Goal: Transaction & Acquisition: Purchase product/service

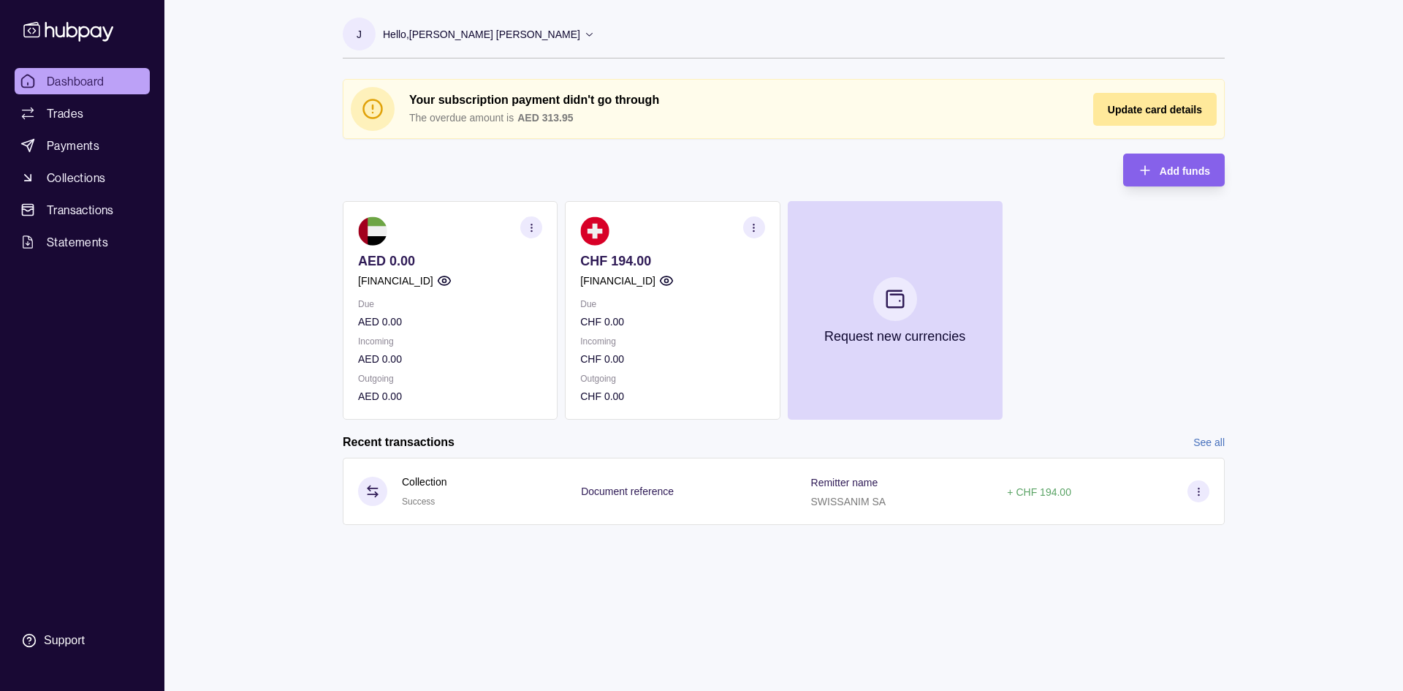
click at [446, 281] on circle "button" at bounding box center [444, 281] width 4 height 4
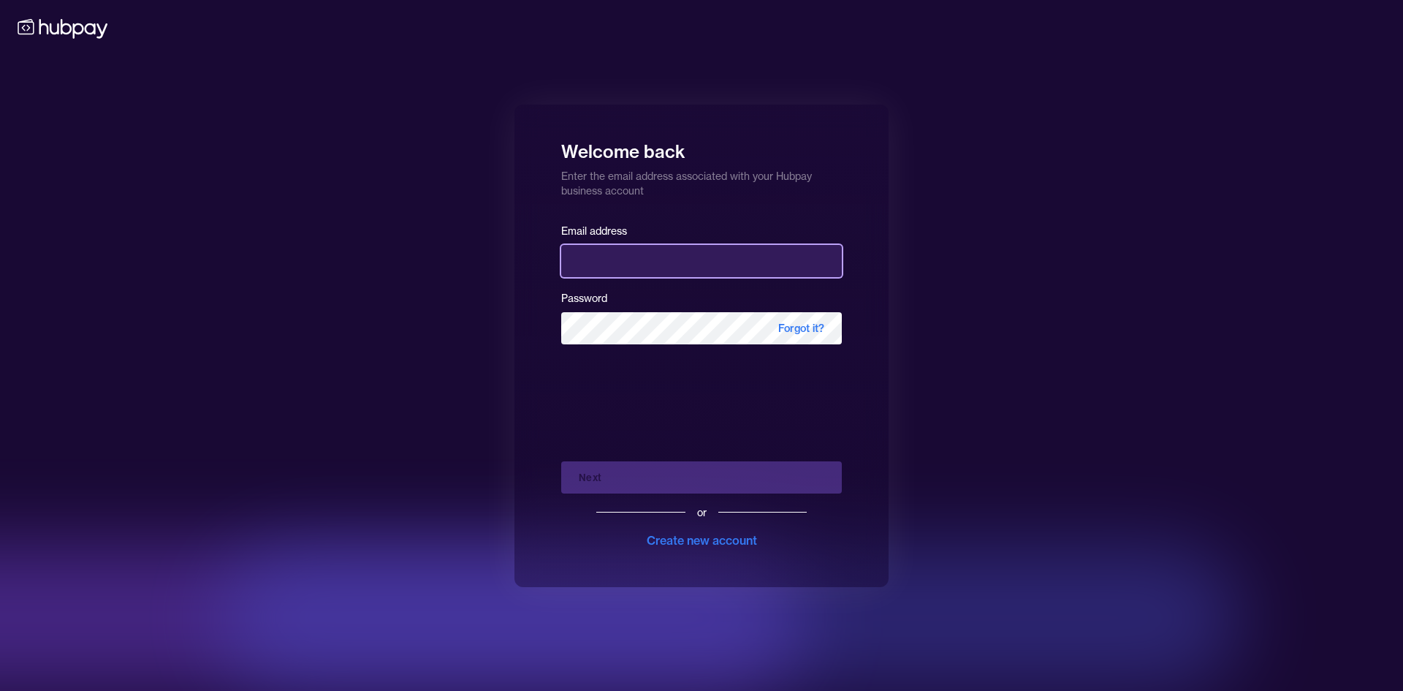
click at [726, 275] on input "email" at bounding box center [701, 261] width 281 height 32
type input "**********"
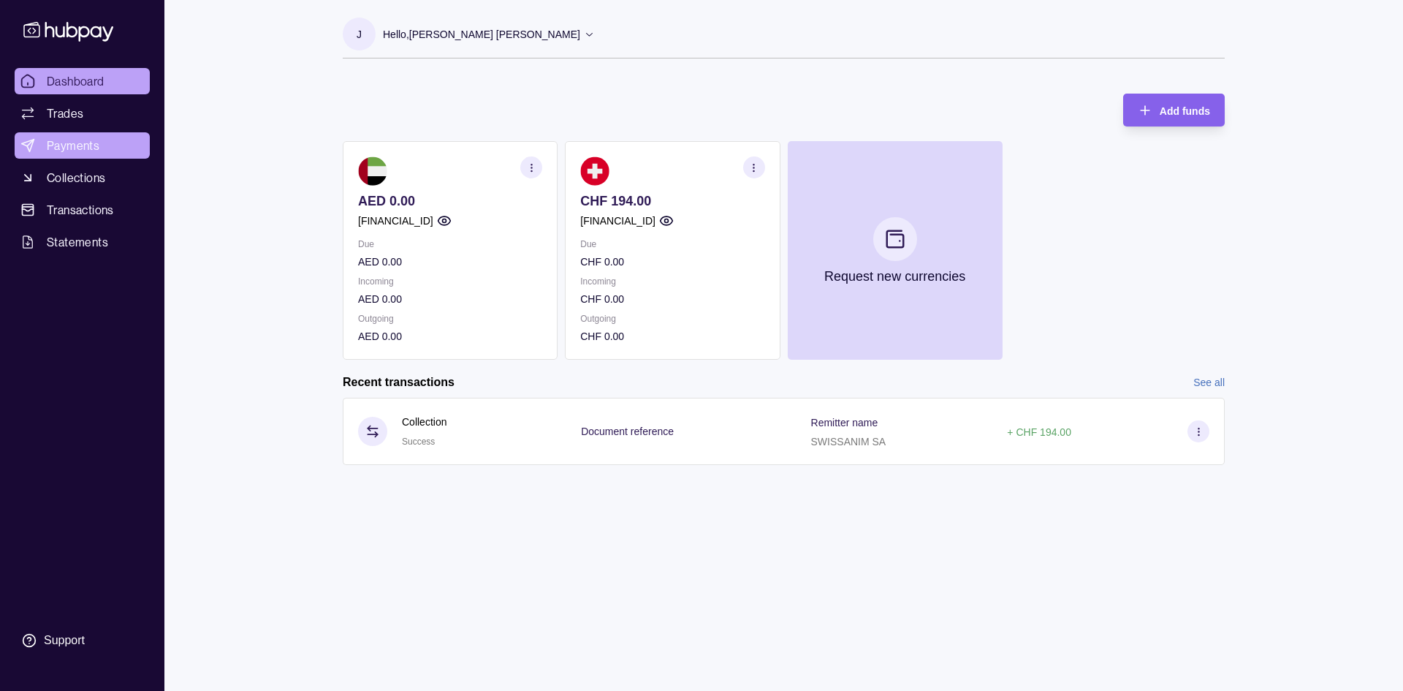
click at [73, 140] on span "Payments" at bounding box center [73, 146] width 53 height 18
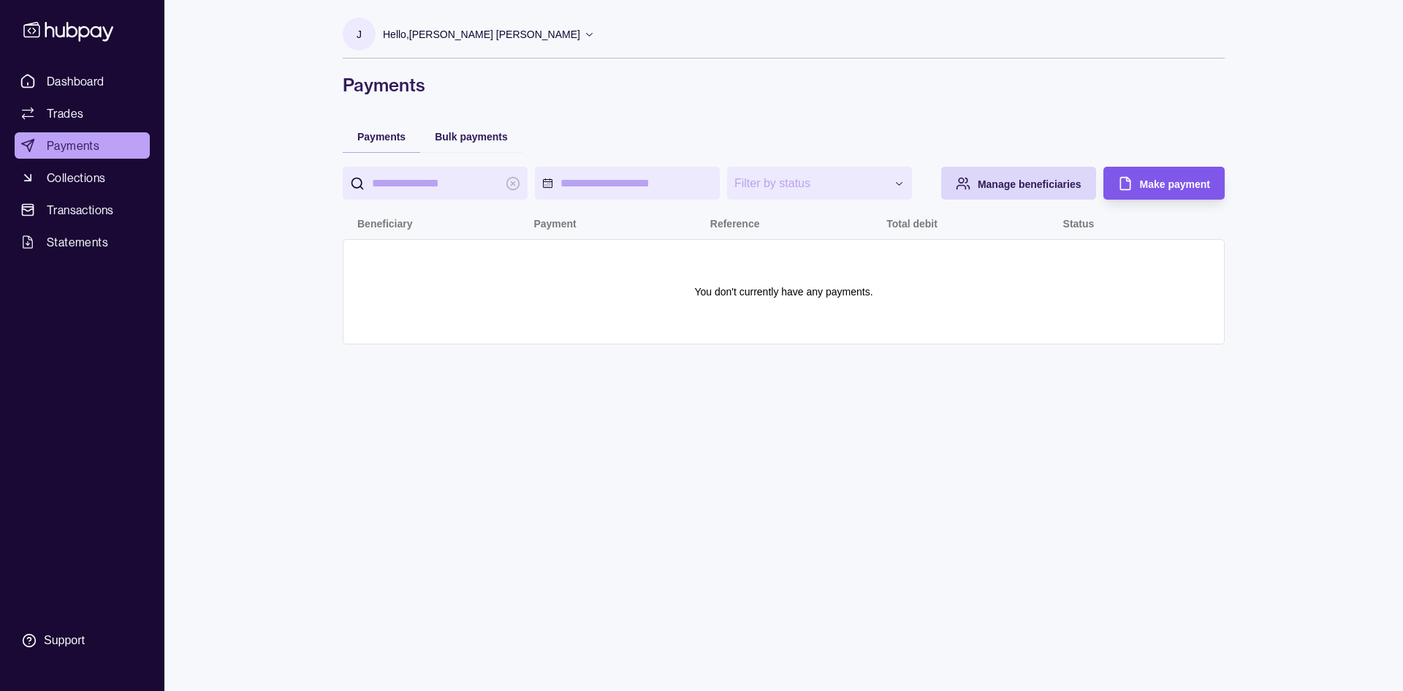
click at [1157, 180] on span "Make payment" at bounding box center [1175, 184] width 70 height 12
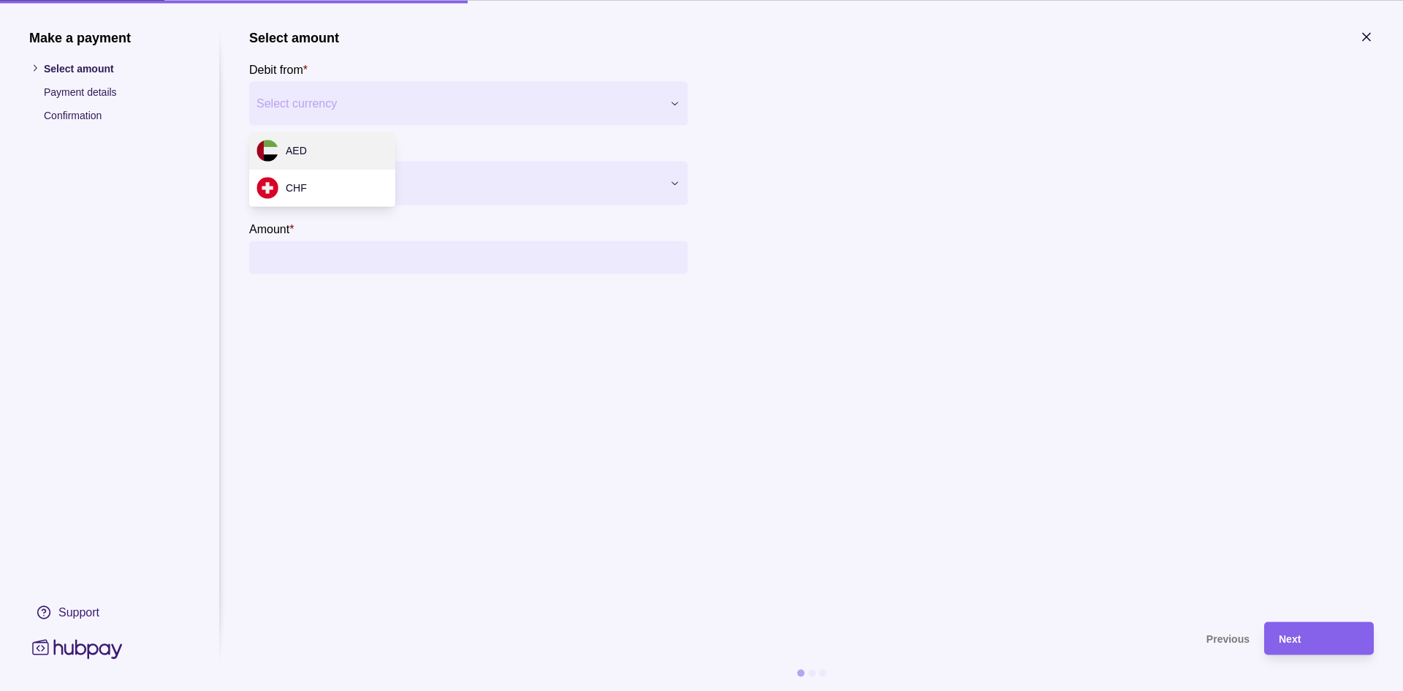
click at [443, 690] on div "Make a payment Select amount Payment details Confirmation Support Select amount…" at bounding box center [701, 691] width 1403 height 0
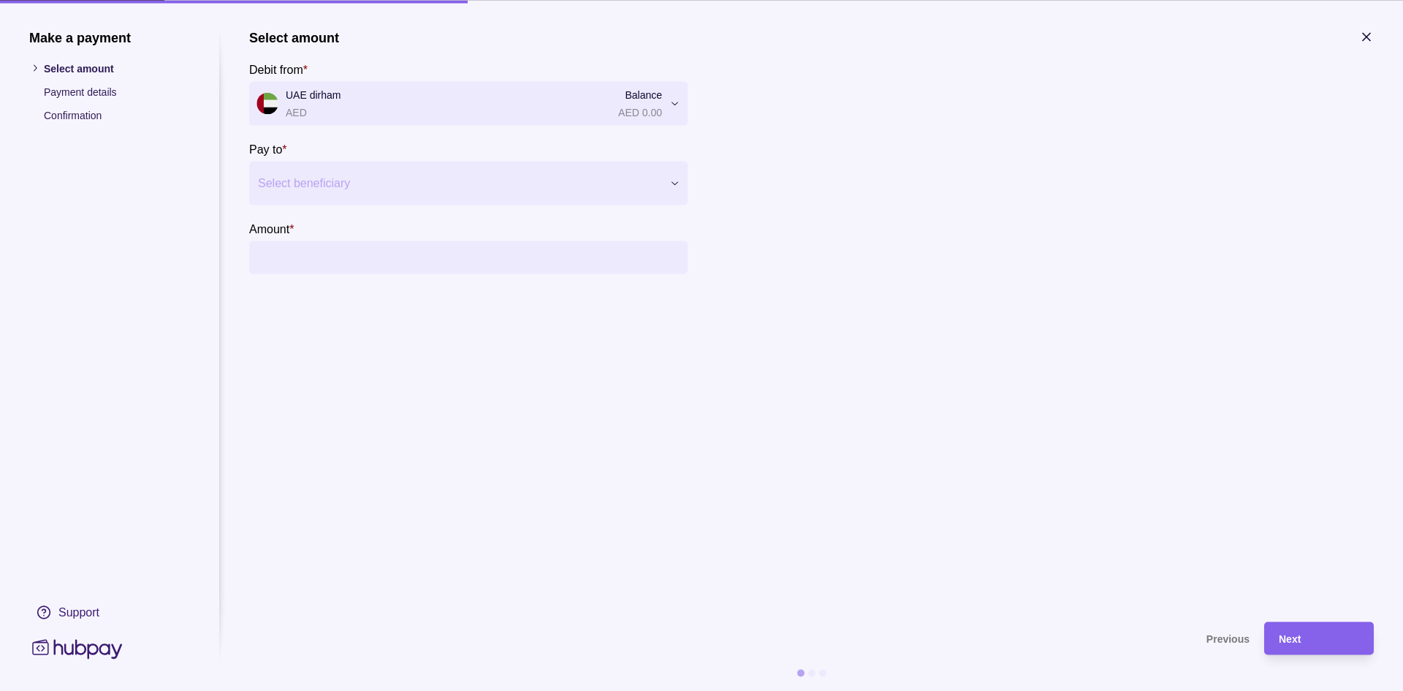
click at [333, 173] on div at bounding box center [459, 182] width 403 height 20
click at [906, 173] on section "Select amount Debit from * UAE dirham AED Balance AED 0.00 *** *** Pay to * Sel…" at bounding box center [811, 151] width 1125 height 244
click at [536, 690] on div "Make a payment Select amount Payment details Confirmation Support Select amount…" at bounding box center [701, 691] width 1403 height 0
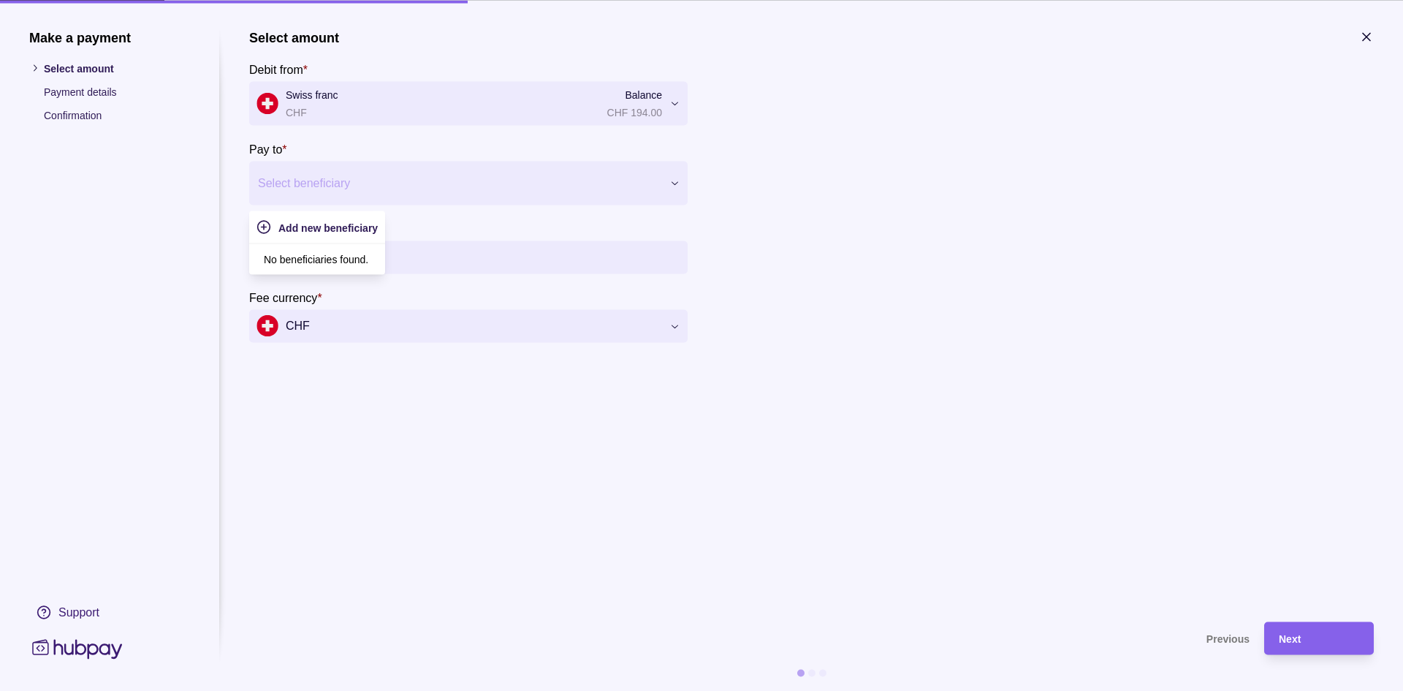
click at [620, 180] on div at bounding box center [459, 182] width 403 height 20
click at [921, 235] on section "Select amount Debit from * Swiss franc CHF Balance CHF 194.00 *** *** Pay to * …" at bounding box center [811, 185] width 1125 height 313
click at [1362, 39] on icon "button" at bounding box center [1366, 36] width 15 height 15
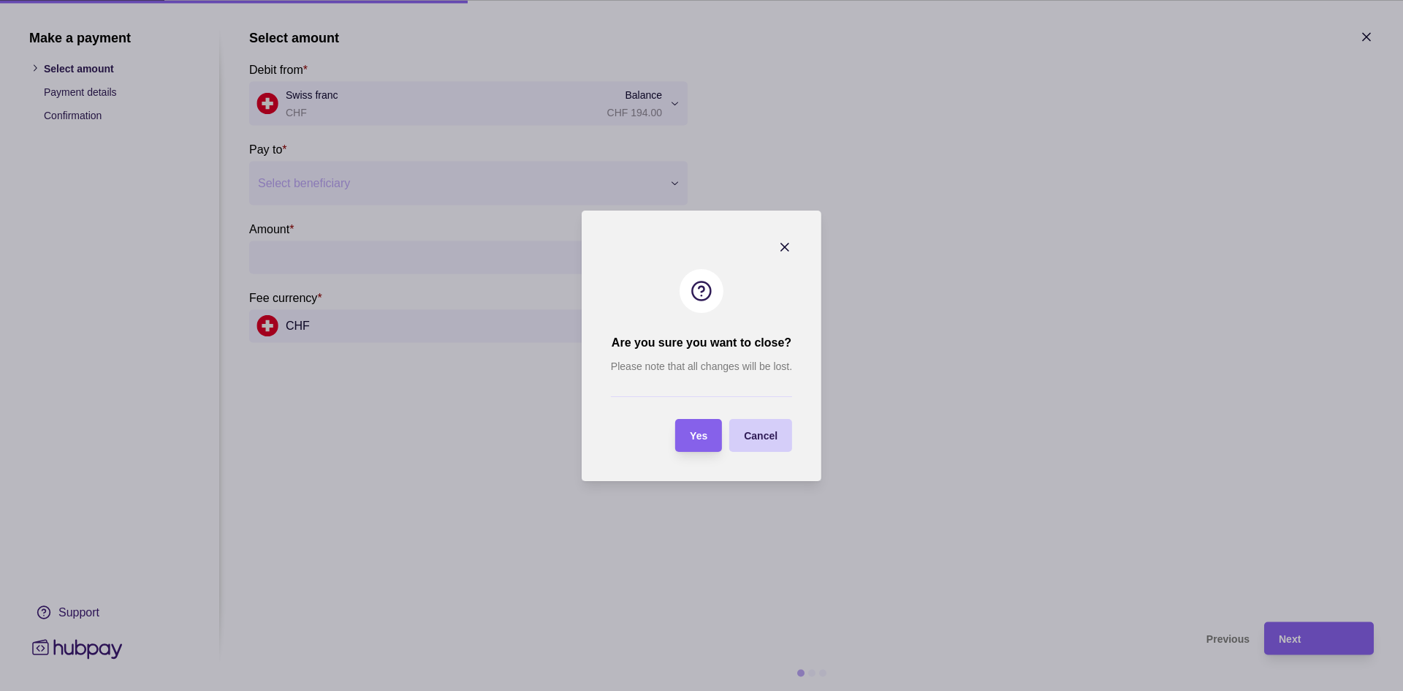
click at [766, 434] on span "Cancel" at bounding box center [761, 436] width 34 height 12
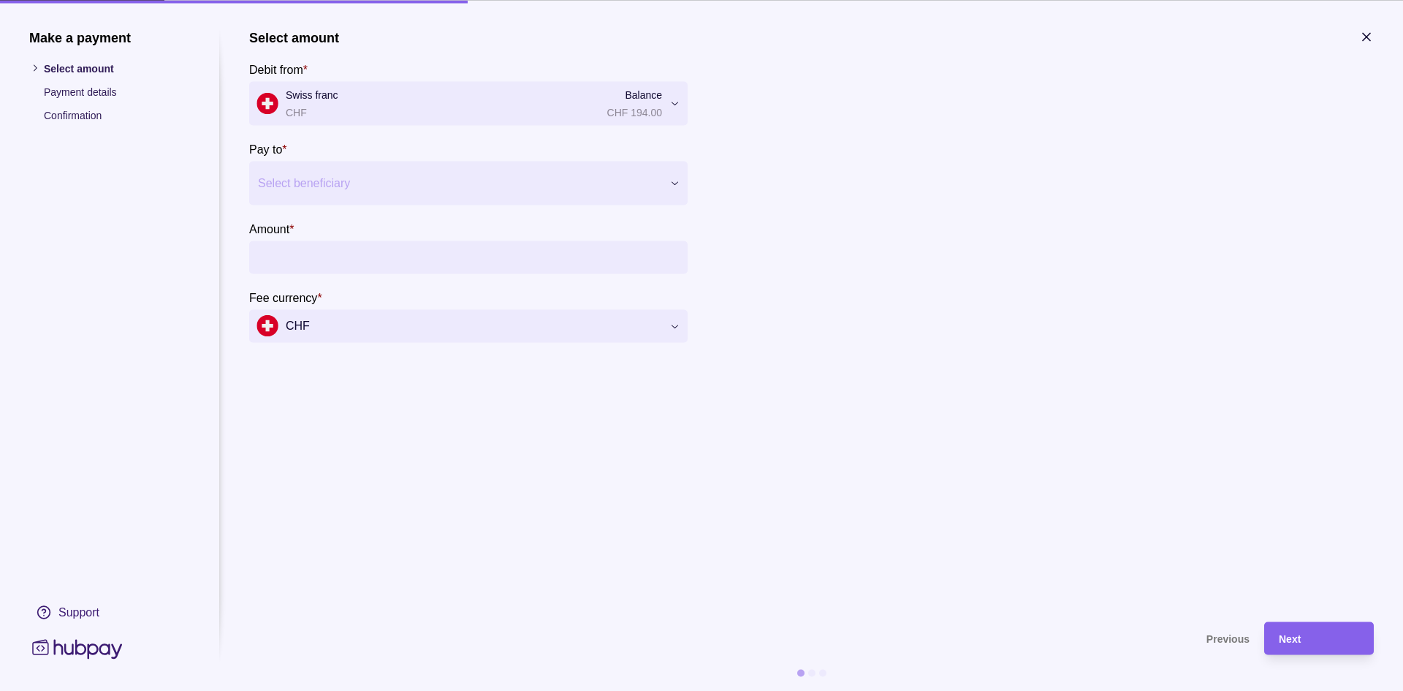
click at [1372, 39] on icon "button" at bounding box center [1366, 36] width 15 height 15
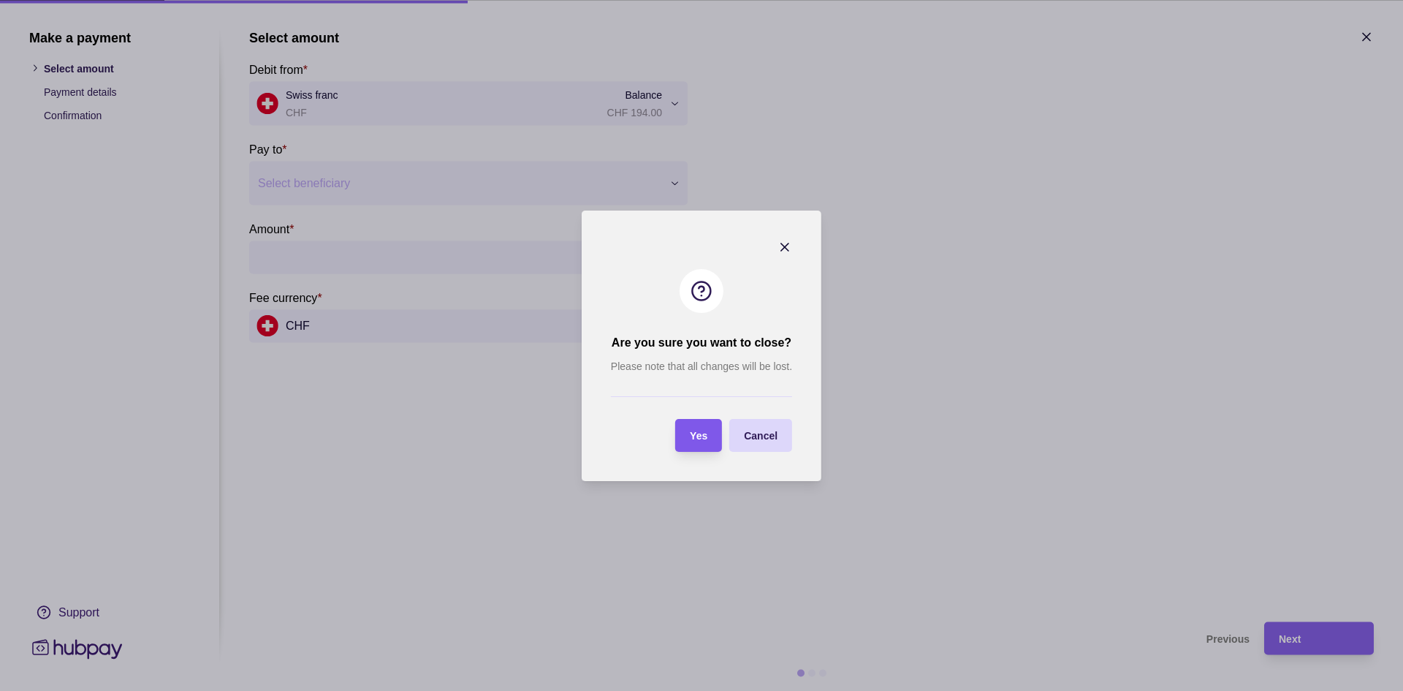
click at [707, 424] on div "Yes" at bounding box center [687, 435] width 39 height 33
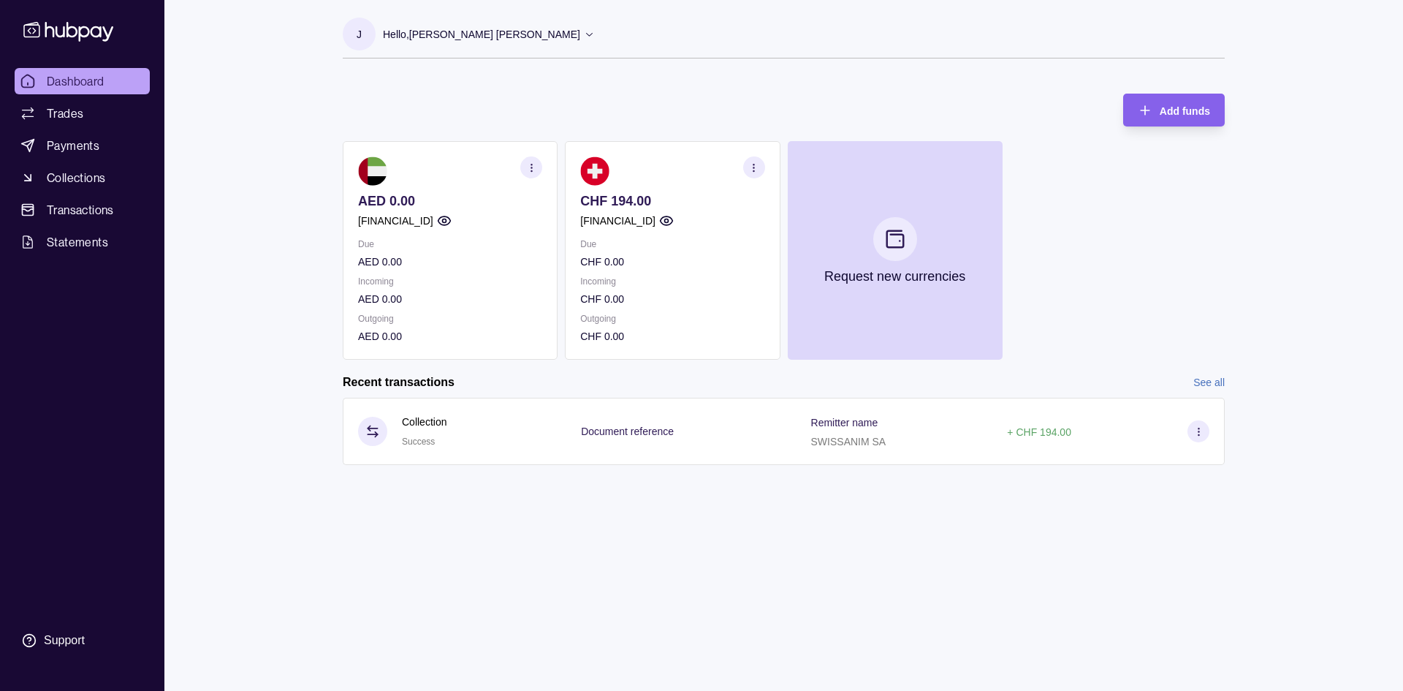
click at [528, 167] on icon "button" at bounding box center [531, 167] width 11 height 11
click at [421, 204] on link "View account details" at bounding box center [430, 204] width 93 height 16
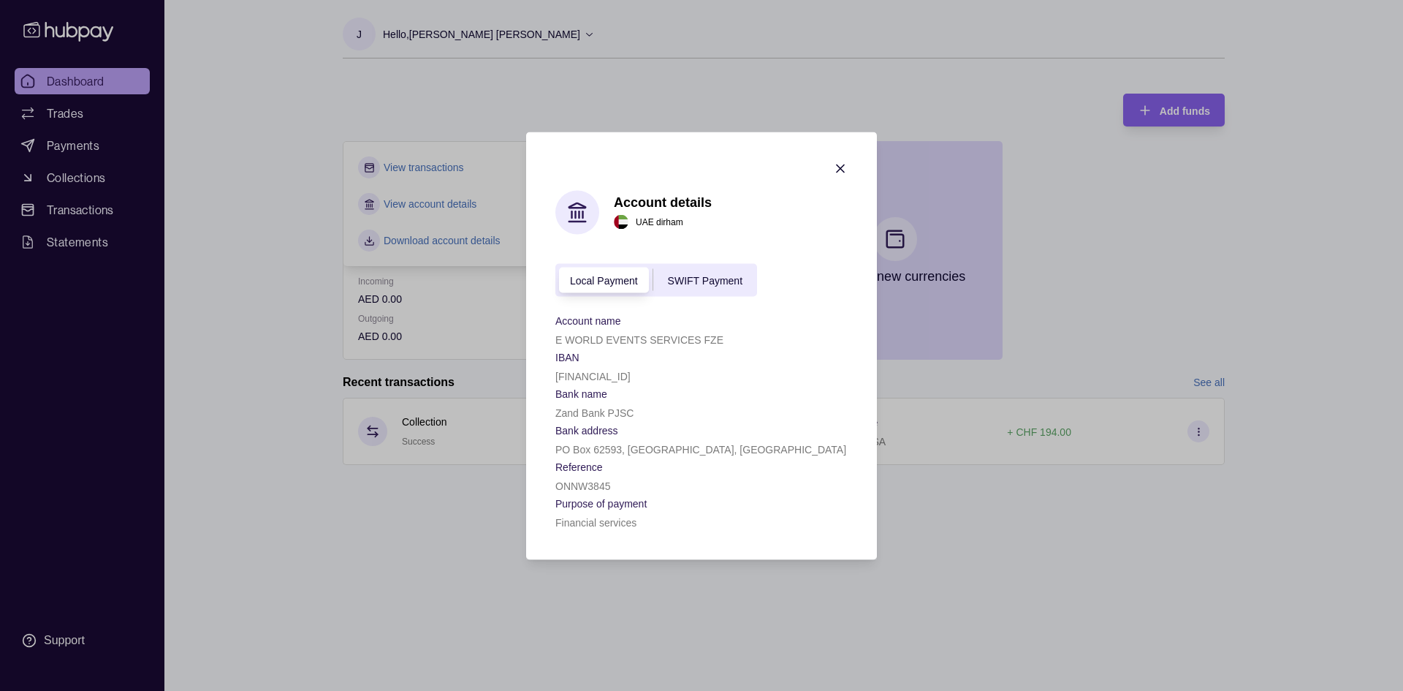
click at [707, 273] on div "SWIFT Payment" at bounding box center [705, 280] width 104 height 18
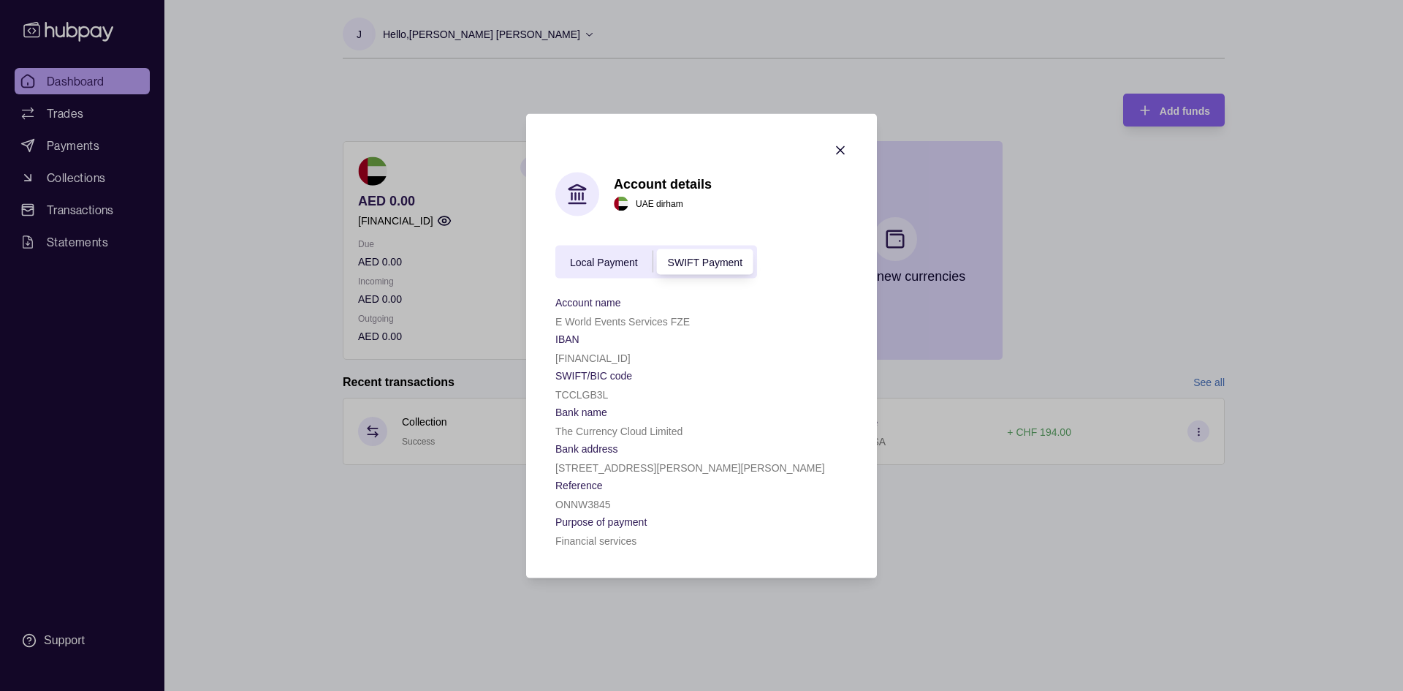
click at [593, 264] on span "Local Payment" at bounding box center [604, 262] width 68 height 12
